Goal: Find specific page/section: Find specific page/section

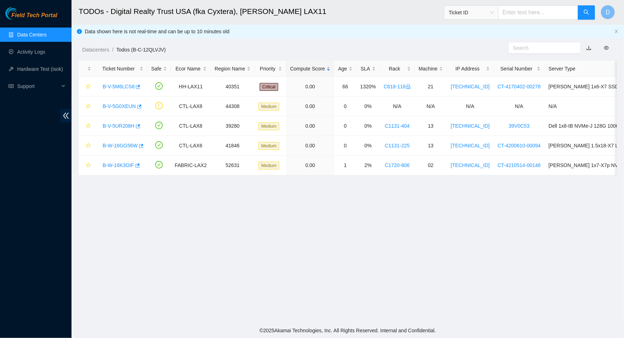
click at [33, 140] on div "Field Tech Portal Data Centers Activity Logs Hardware Test (isok) Support" at bounding box center [36, 172] width 72 height 331
click at [38, 54] on link "Activity Logs" at bounding box center [31, 52] width 28 height 6
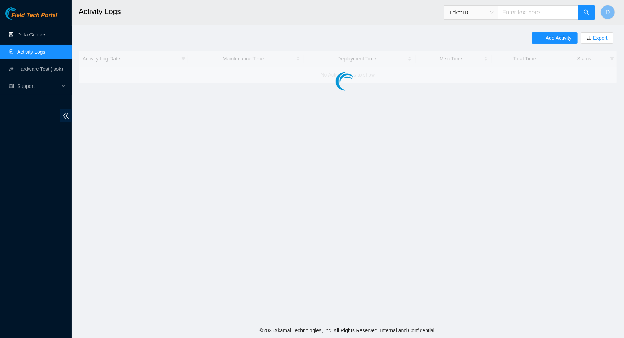
click at [39, 36] on link "Data Centers" at bounding box center [31, 35] width 29 height 6
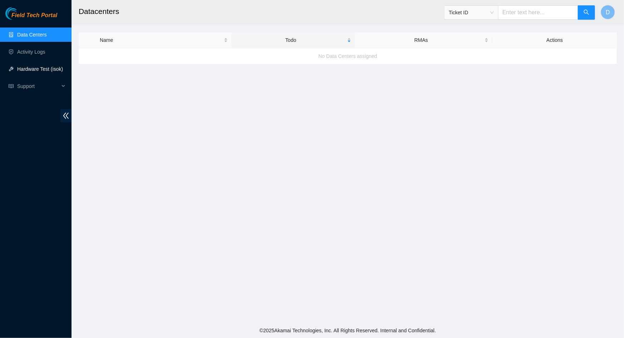
click at [39, 70] on link "Hardware Test (isok)" at bounding box center [40, 69] width 46 height 6
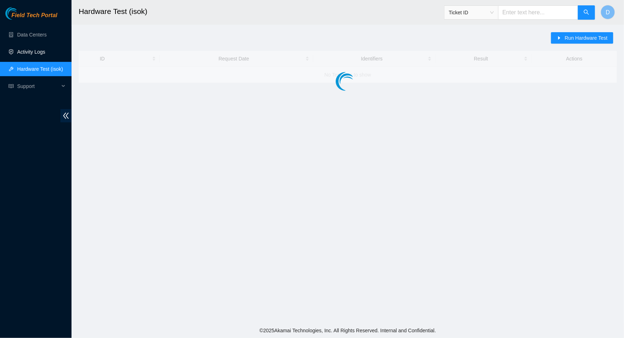
click at [43, 54] on link "Activity Logs" at bounding box center [31, 52] width 28 height 6
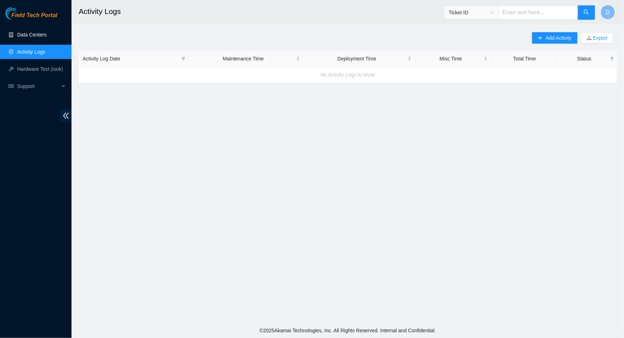
click at [44, 38] on link "Data Centers" at bounding box center [31, 35] width 29 height 6
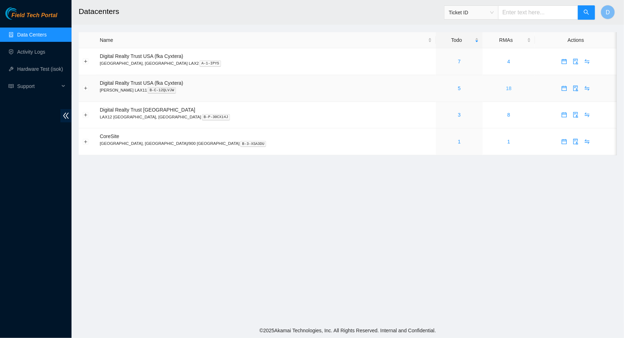
click at [506, 86] on link "18" at bounding box center [509, 89] width 6 height 6
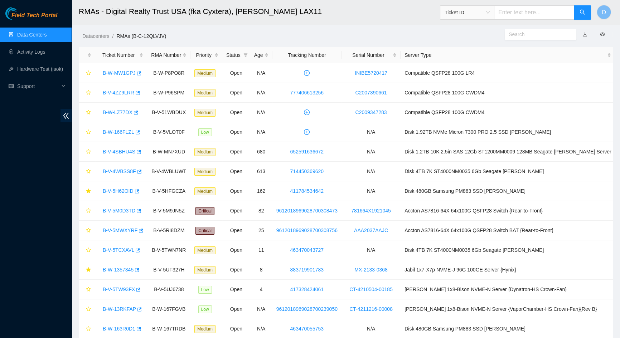
click at [518, 36] on input "text" at bounding box center [537, 34] width 58 height 8
click at [530, 36] on input "text" at bounding box center [537, 34] width 58 height 8
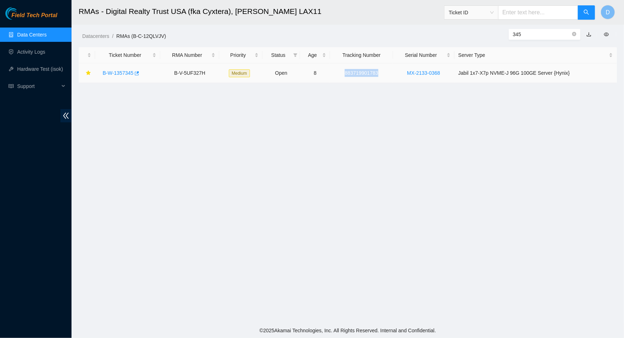
drag, startPoint x: 390, startPoint y: 73, endPoint x: 350, endPoint y: 75, distance: 39.8
click at [350, 75] on td "883719901783" at bounding box center [361, 73] width 63 height 20
copy link "883719901783"
drag, startPoint x: 532, startPoint y: 34, endPoint x: 496, endPoint y: 36, distance: 36.2
click at [496, 36] on div "345" at bounding box center [555, 34] width 138 height 11
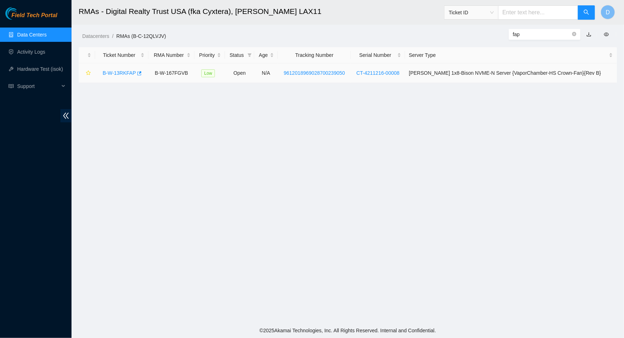
type input "fap"
drag, startPoint x: 369, startPoint y: 73, endPoint x: 302, endPoint y: 72, distance: 66.6
click at [302, 72] on td "9612018969028700239050" at bounding box center [314, 73] width 73 height 20
copy link "9612018969028700239050"
drag, startPoint x: 526, startPoint y: 38, endPoint x: 517, endPoint y: 38, distance: 8.3
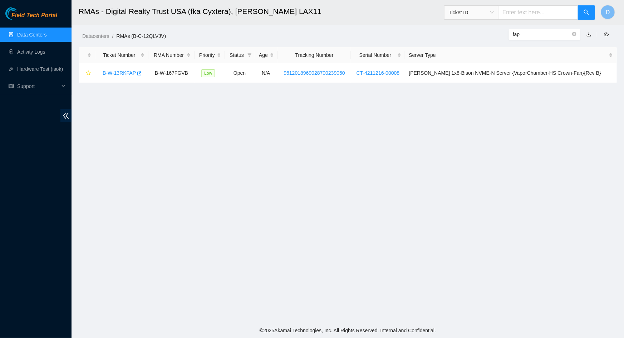
click at [517, 38] on span "fap" at bounding box center [545, 34] width 72 height 11
drag, startPoint x: 528, startPoint y: 36, endPoint x: 501, endPoint y: 35, distance: 26.5
click at [503, 35] on div "fap" at bounding box center [555, 34] width 138 height 11
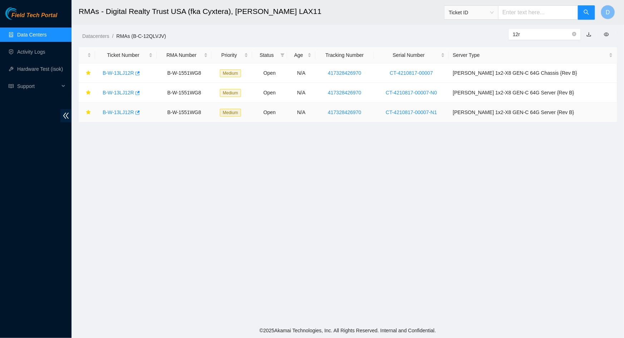
type input "12r"
drag, startPoint x: 393, startPoint y: 113, endPoint x: 352, endPoint y: 111, distance: 40.8
click at [352, 111] on td "417328426970" at bounding box center [345, 113] width 59 height 20
copy link "417328426970"
drag, startPoint x: 523, startPoint y: 34, endPoint x: 509, endPoint y: 34, distance: 14.0
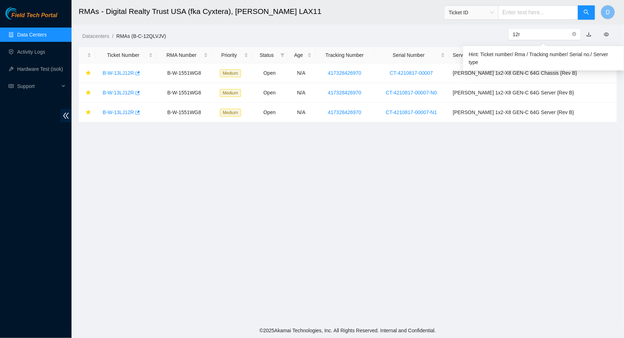
click at [510, 34] on span "12r" at bounding box center [545, 34] width 72 height 11
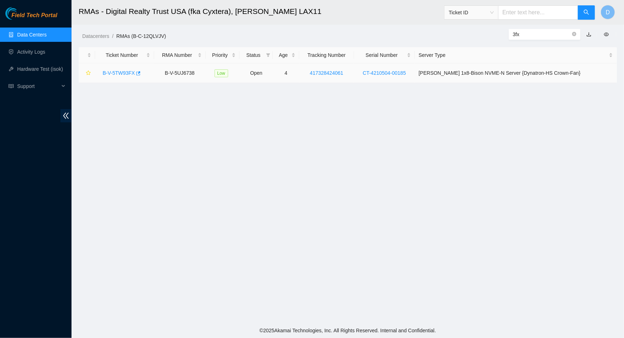
type input "3fx"
drag, startPoint x: 368, startPoint y: 74, endPoint x: 330, endPoint y: 73, distance: 37.9
click at [330, 73] on td "417328424061" at bounding box center [326, 73] width 55 height 20
copy link "417328424061"
drag, startPoint x: 529, startPoint y: 37, endPoint x: 506, endPoint y: 36, distance: 22.9
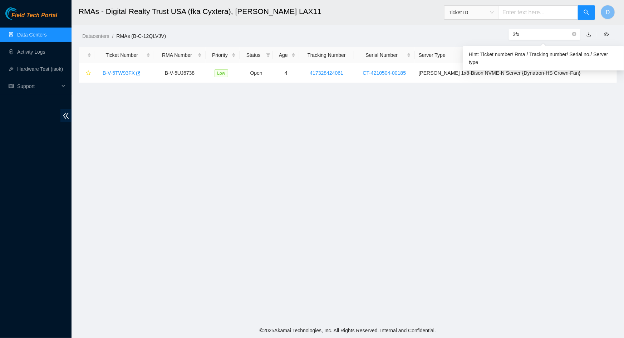
click at [506, 36] on div "3fx" at bounding box center [555, 34] width 138 height 11
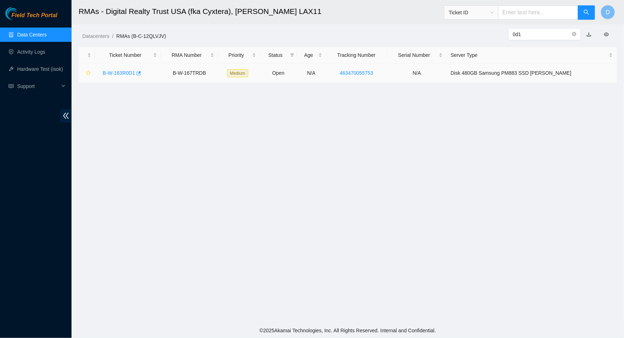
type input "0d1"
drag, startPoint x: 411, startPoint y: 75, endPoint x: 363, endPoint y: 75, distance: 48.3
click at [363, 75] on td "463470055753" at bounding box center [356, 73] width 61 height 20
copy link "463470055753"
drag, startPoint x: 525, startPoint y: 35, endPoint x: 502, endPoint y: 37, distance: 22.6
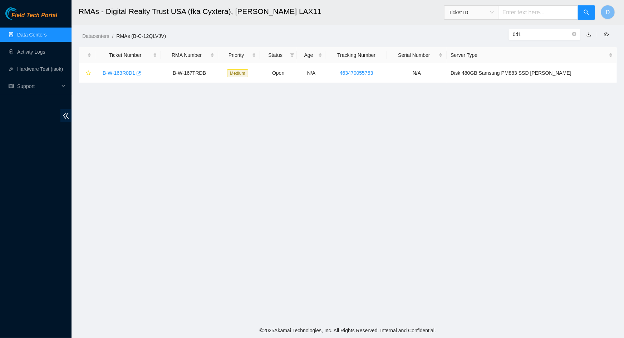
click at [502, 37] on div "0d1" at bounding box center [555, 34] width 138 height 11
type input "69t"
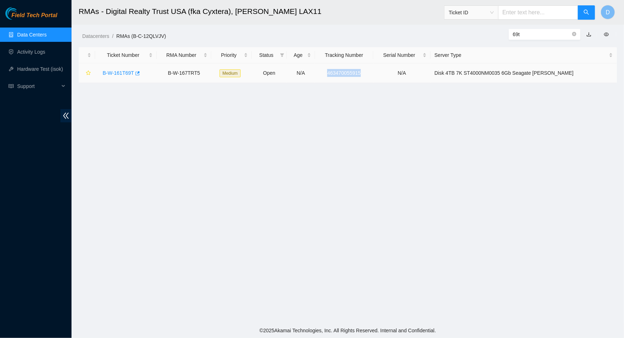
drag, startPoint x: 396, startPoint y: 72, endPoint x: 350, endPoint y: 73, distance: 46.2
click at [350, 73] on td "463470055915" at bounding box center [344, 73] width 58 height 20
copy link "463470055915"
